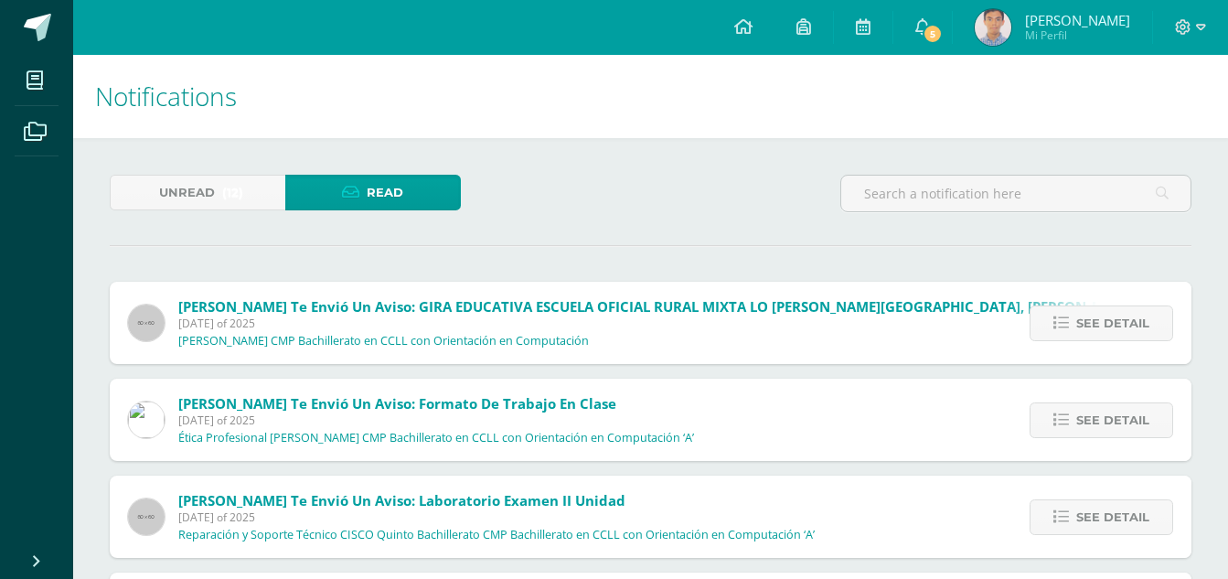
scroll to position [274, 0]
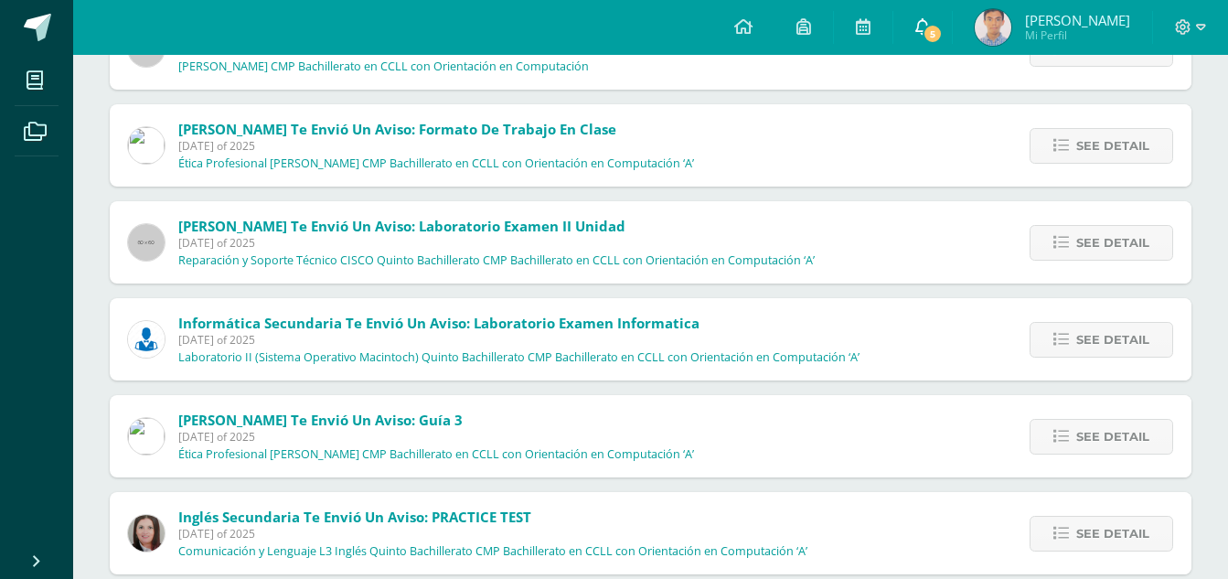
click at [939, 15] on link "5" at bounding box center [922, 27] width 59 height 55
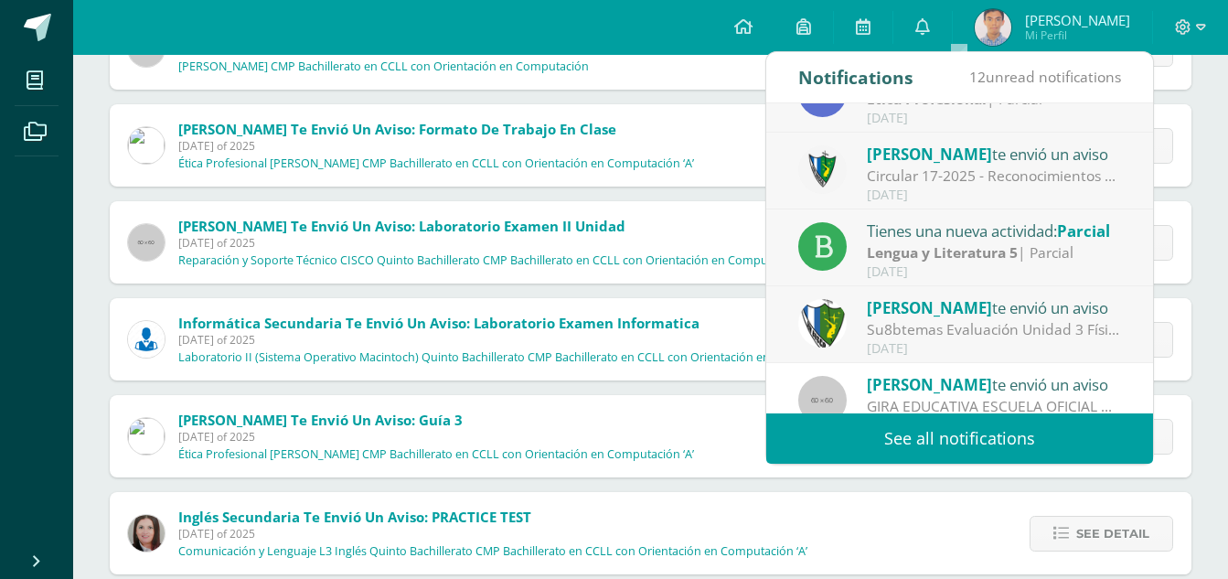
scroll to position [91, 0]
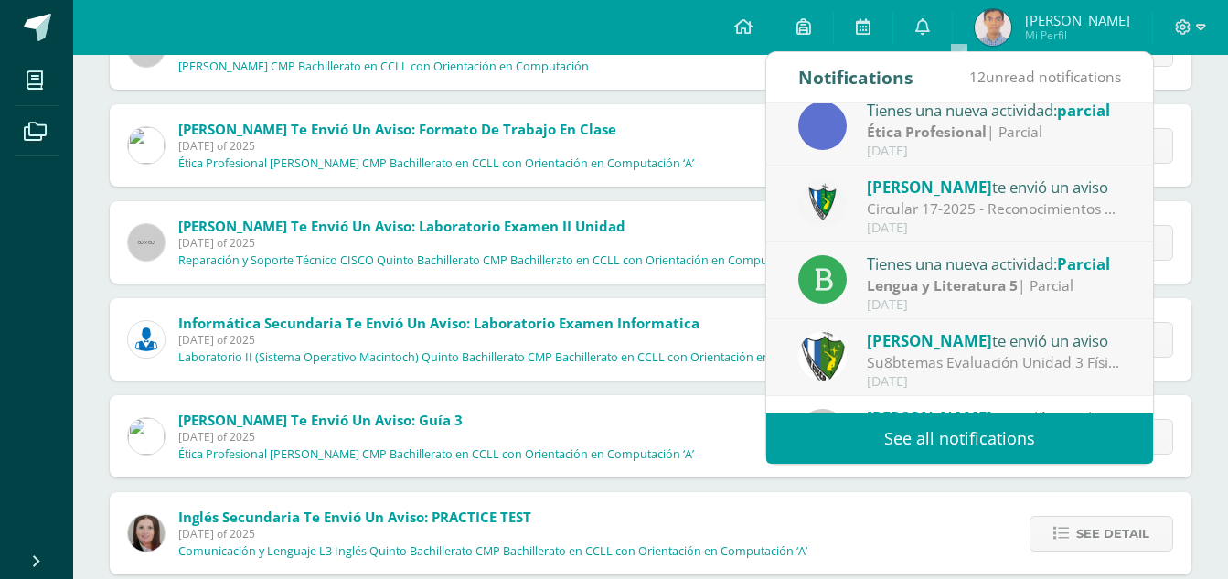
click at [1055, 194] on div "[PERSON_NAME] te envió un aviso" at bounding box center [994, 187] width 254 height 24
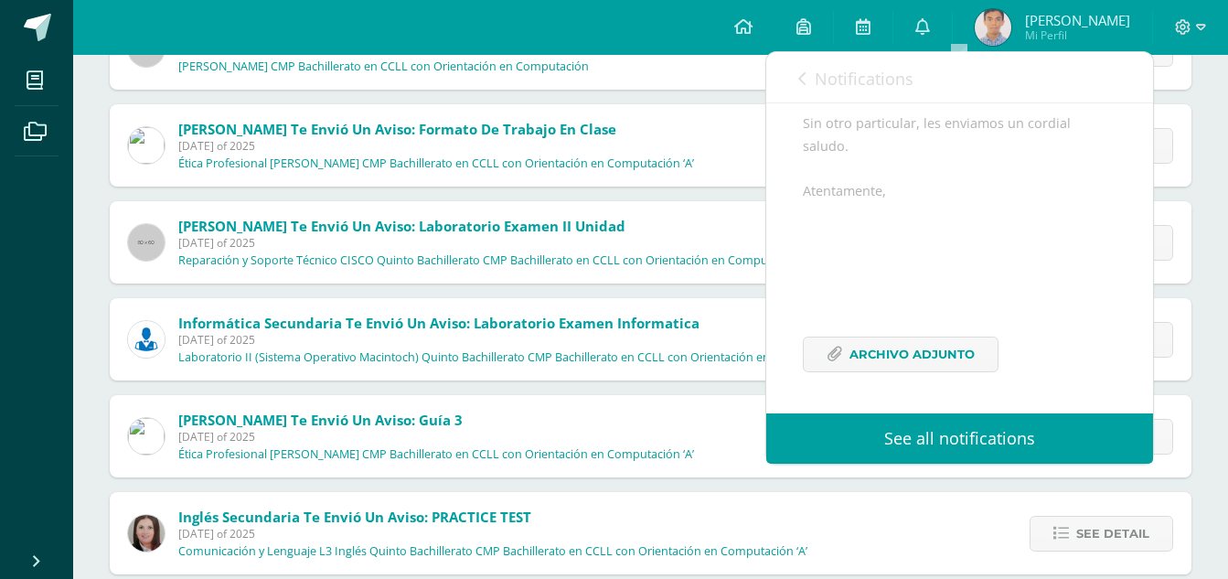
scroll to position [440, 0]
click at [908, 370] on span "Archivo Adjunto" at bounding box center [911, 354] width 125 height 34
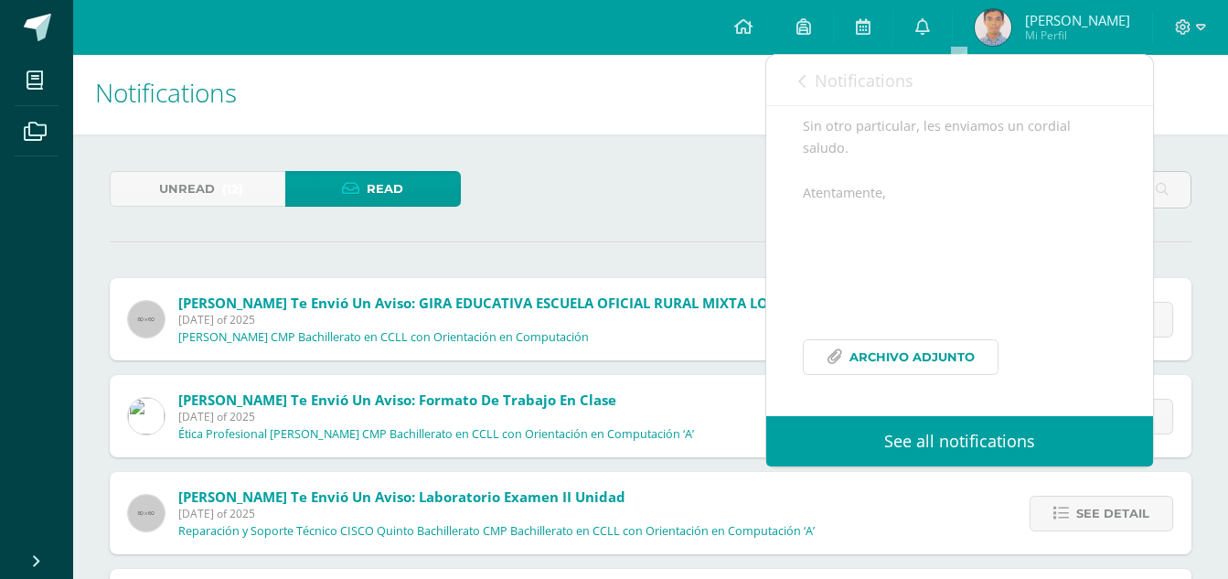
scroll to position [0, 0]
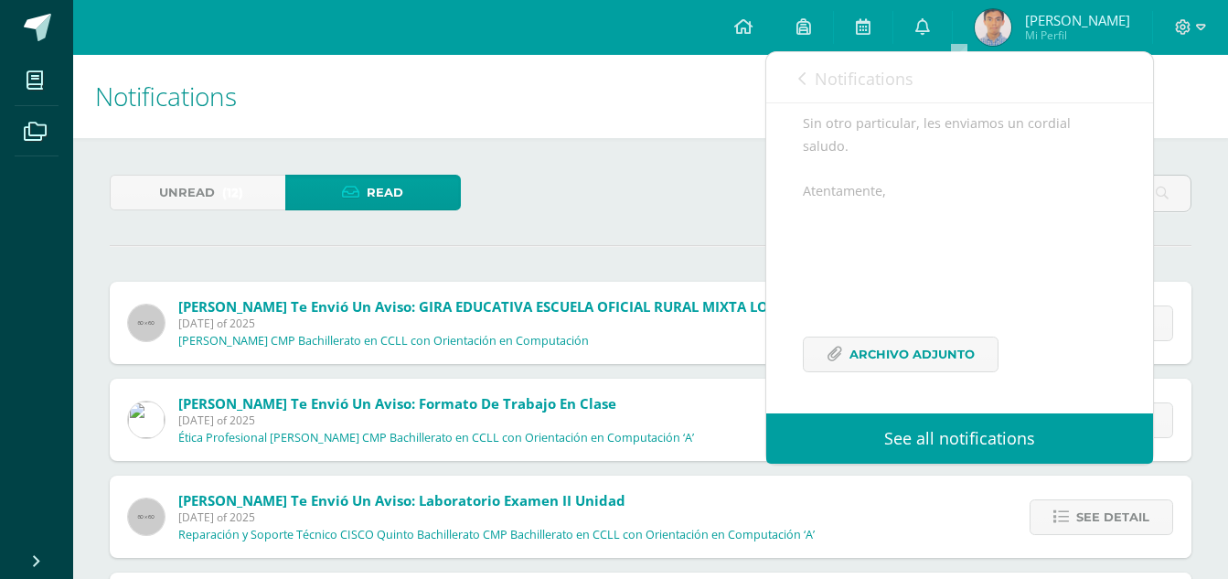
click at [790, 88] on div "Notifications 12 unread notifications Notifications" at bounding box center [959, 77] width 387 height 51
click at [818, 75] on span "Notifications" at bounding box center [864, 79] width 99 height 22
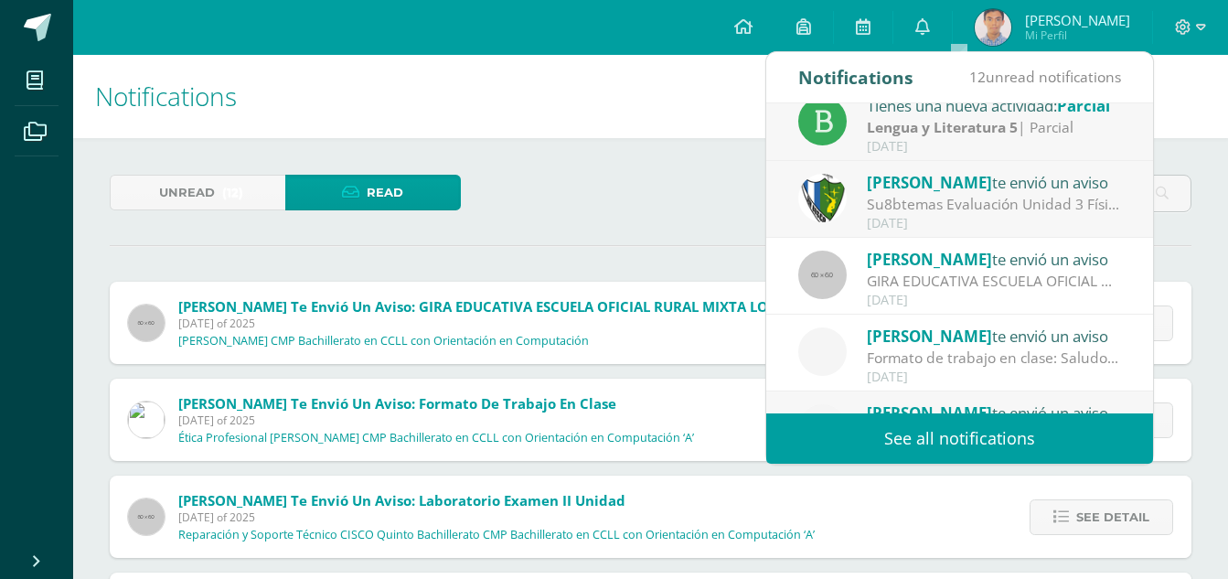
scroll to position [304, 0]
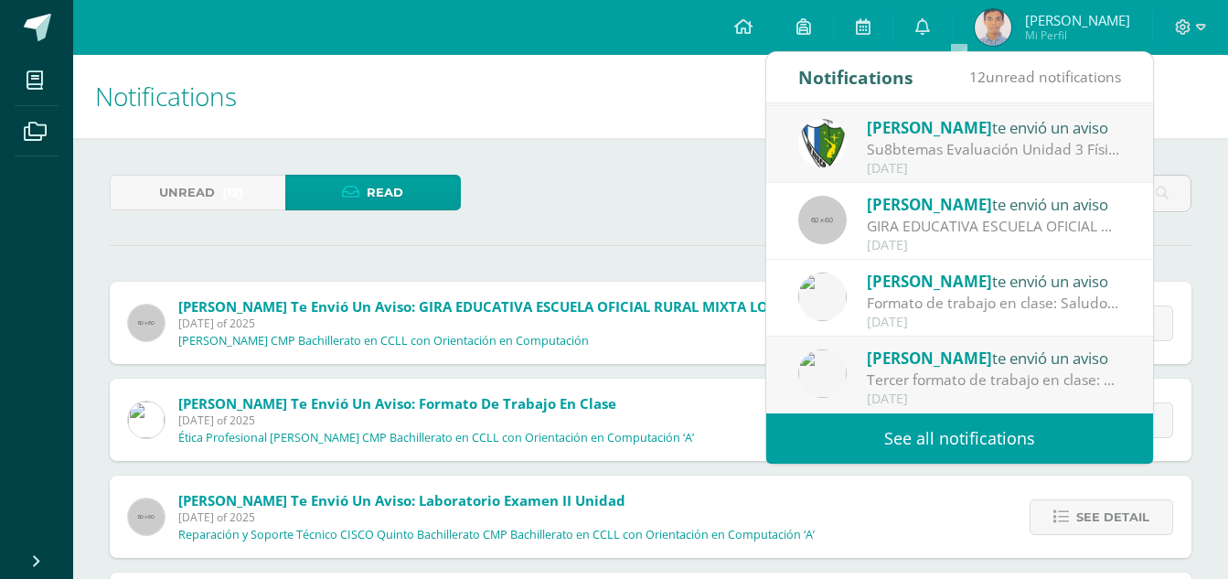
click at [975, 239] on div "[DATE]" at bounding box center [994, 246] width 254 height 16
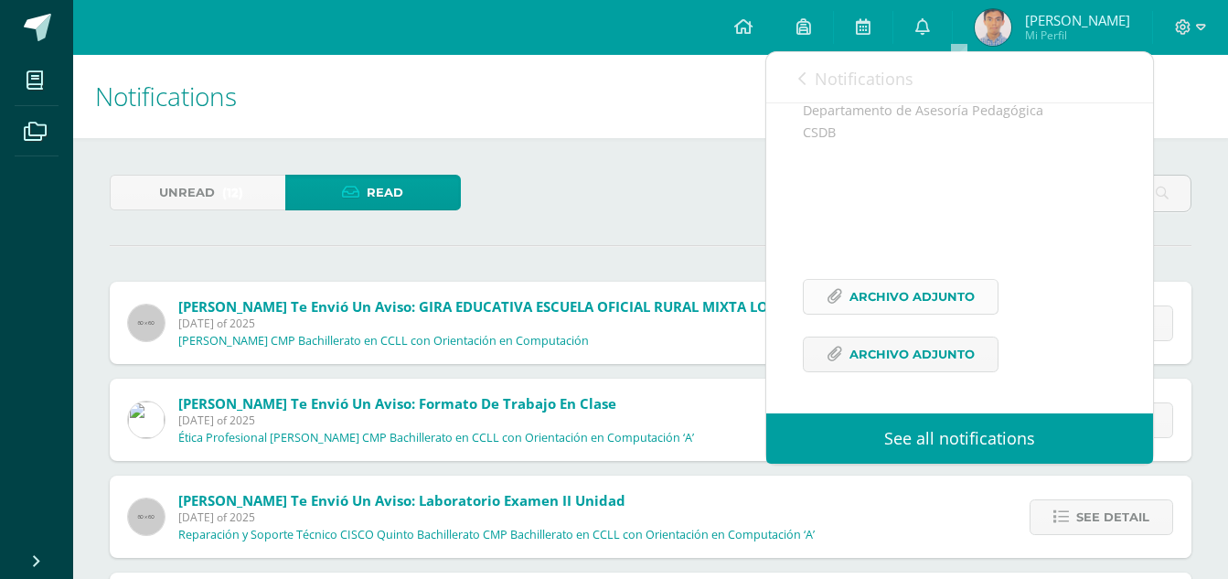
scroll to position [587, 0]
click at [925, 300] on span "Archivo Adjunto" at bounding box center [911, 297] width 125 height 34
click at [877, 339] on span "Archivo Adjunto" at bounding box center [911, 354] width 125 height 34
click at [863, 303] on span "Archivo Adjunto" at bounding box center [911, 297] width 125 height 34
click at [844, 307] on link "Archivo Adjunto" at bounding box center [901, 297] width 196 height 36
